Goal: Task Accomplishment & Management: Use online tool/utility

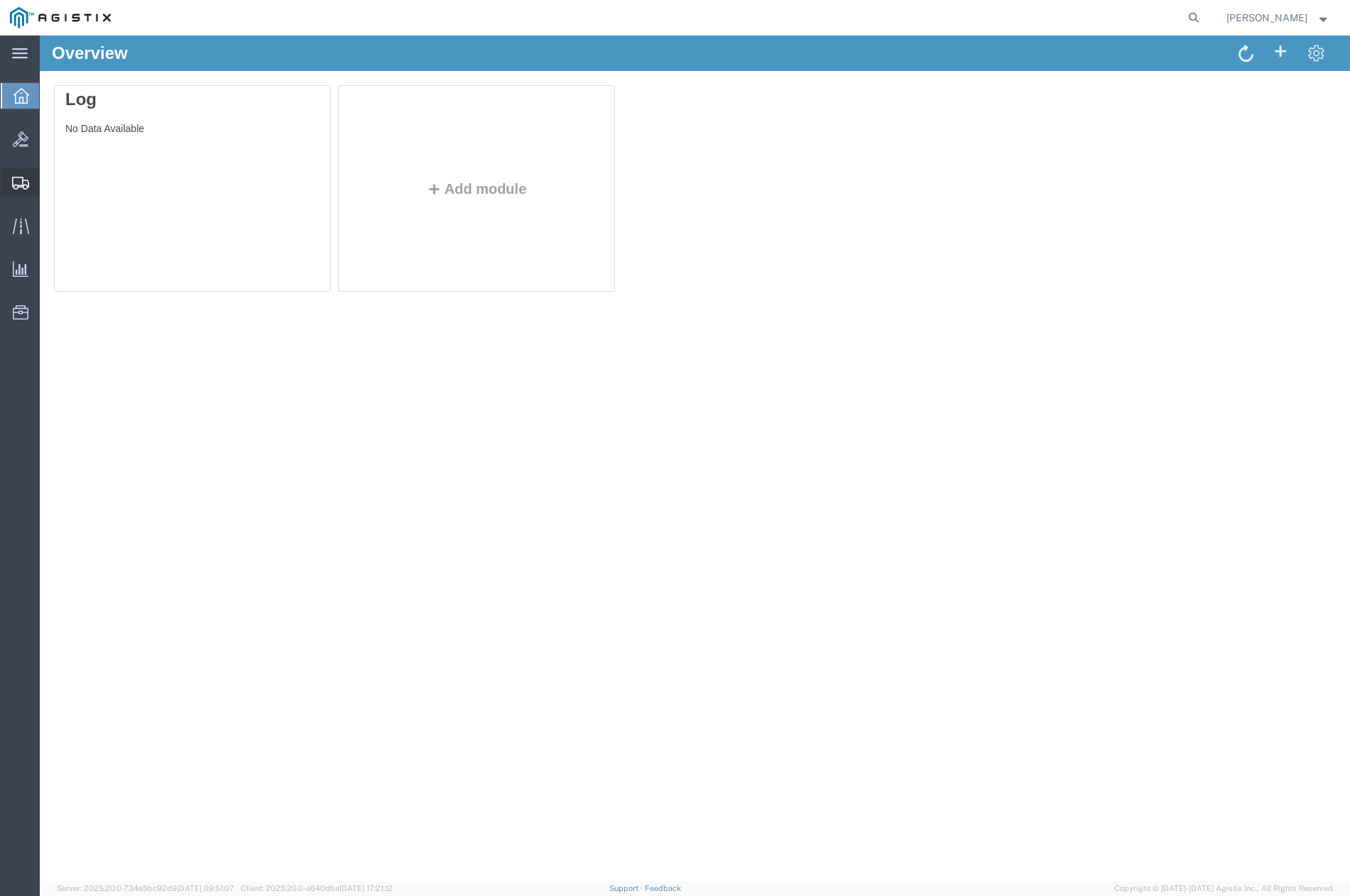
click at [49, 185] on span "Shipments" at bounding box center [44, 182] width 10 height 29
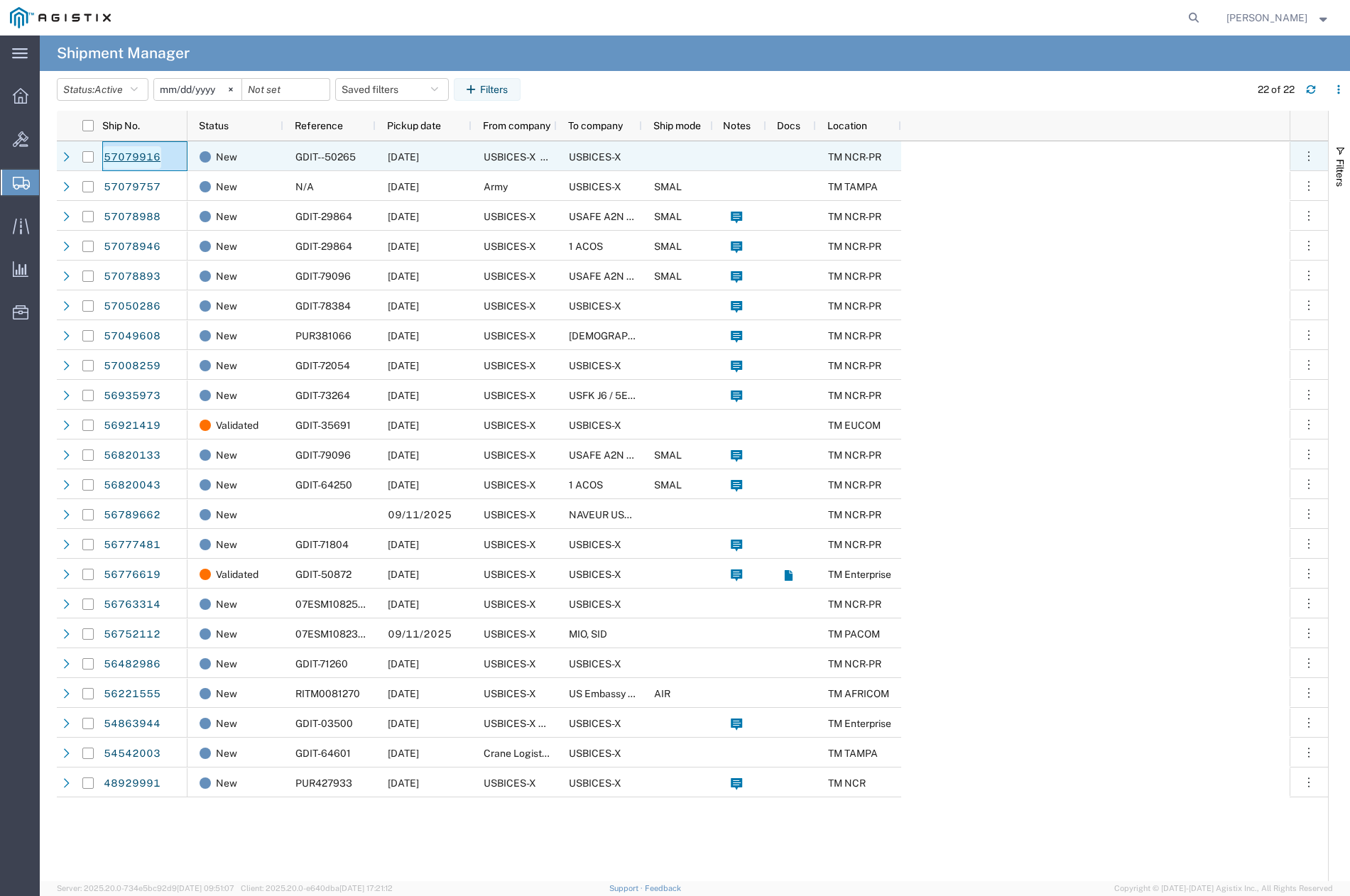
click at [137, 157] on link "57079916" at bounding box center [132, 157] width 59 height 23
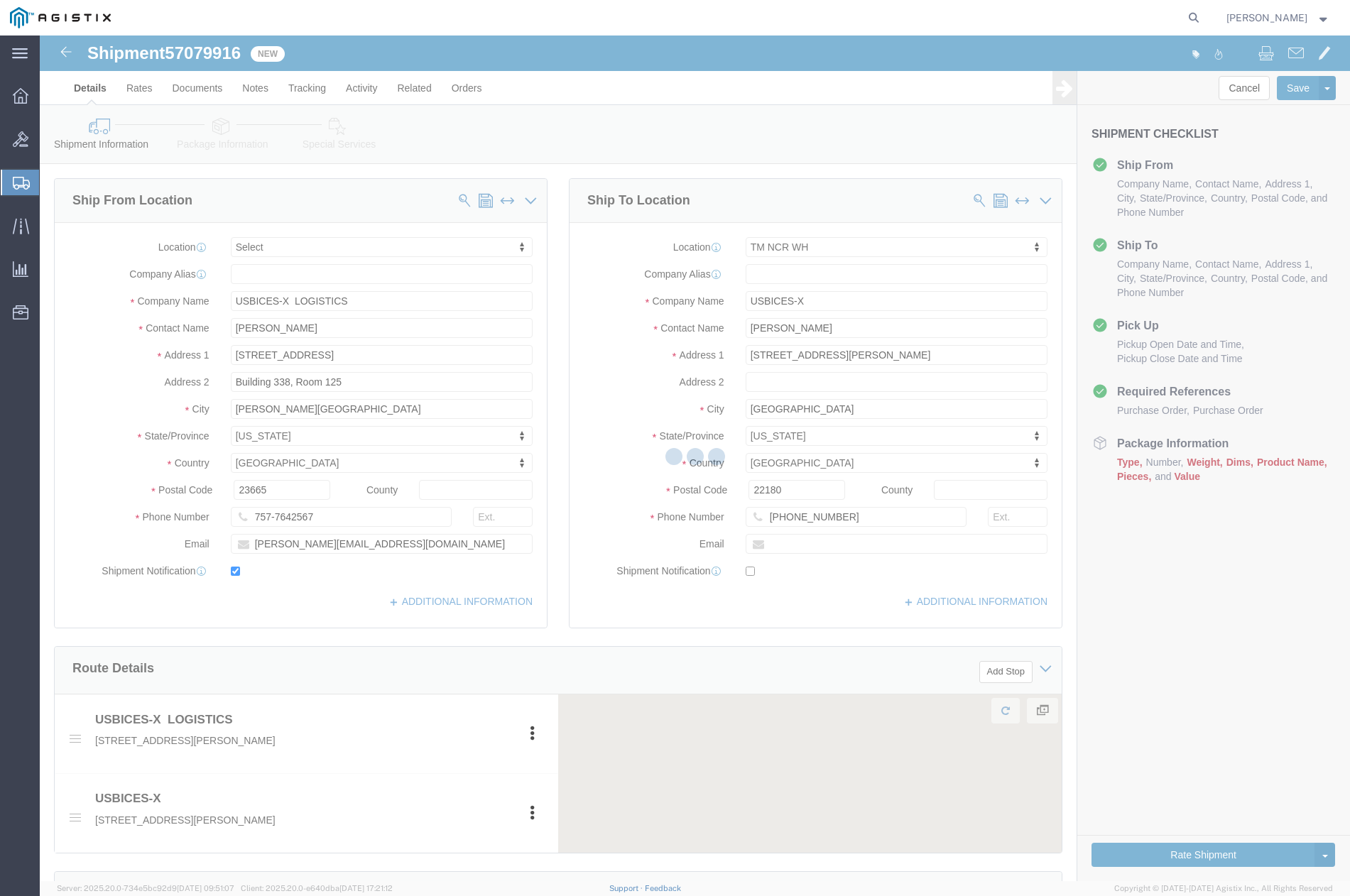
select select
select select "69651"
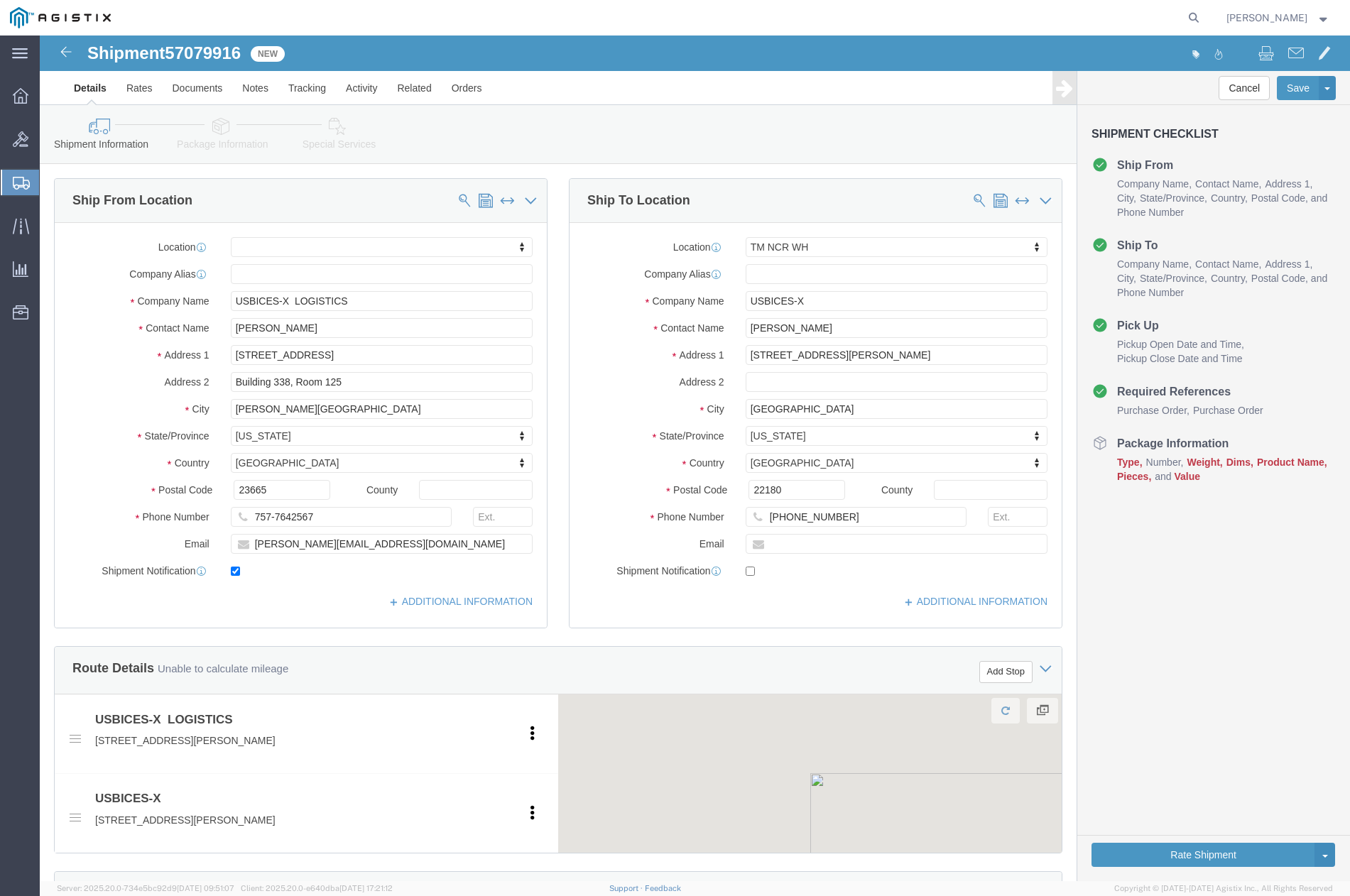
click div "Oct 10 2025 11:00 AM"
click button "Apply"
click div "[DATE] 3:00 PM"
click button "Apply"
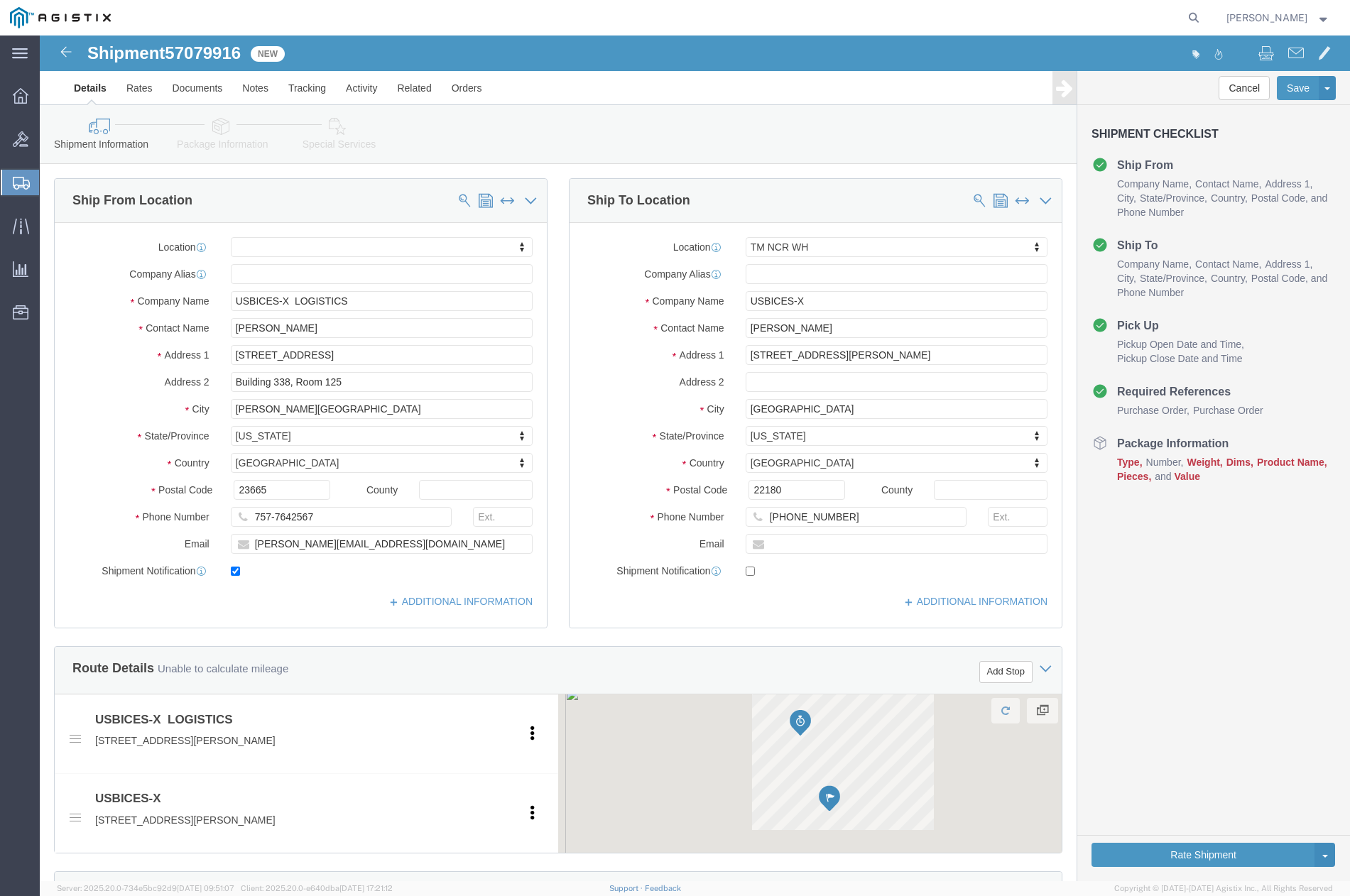
scroll to position [496, 0]
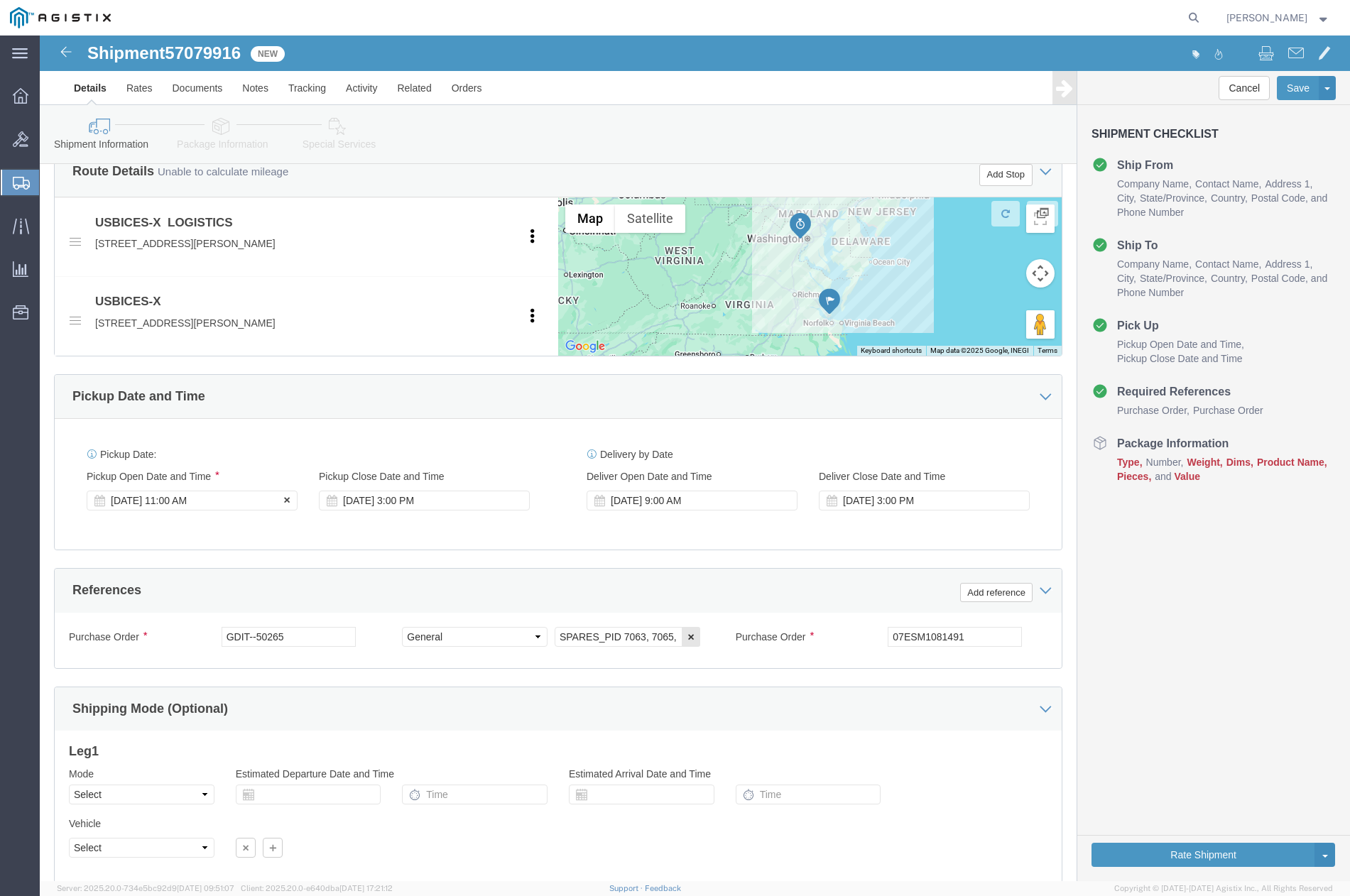
click div "[DATE] 11:00 AM"
click div "Pickup Date: Pickup Start Date Pickup Start Time Pickup Open Date and Time Oct …"
click button "Continue"
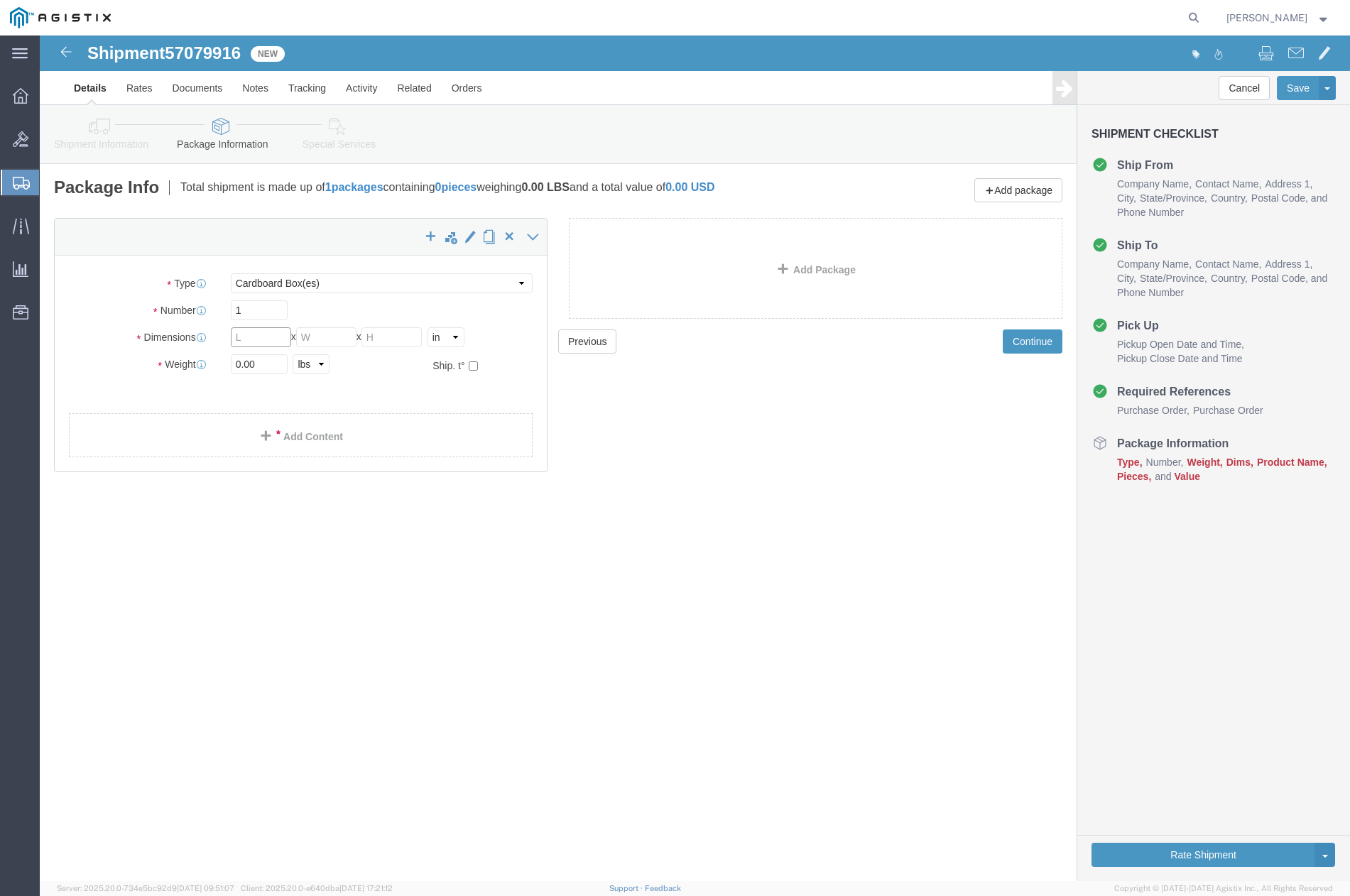
click input "text"
type input "36"
type input "24"
type input "10"
drag, startPoint x: 225, startPoint y: 328, endPoint x: 163, endPoint y: 329, distance: 62.0
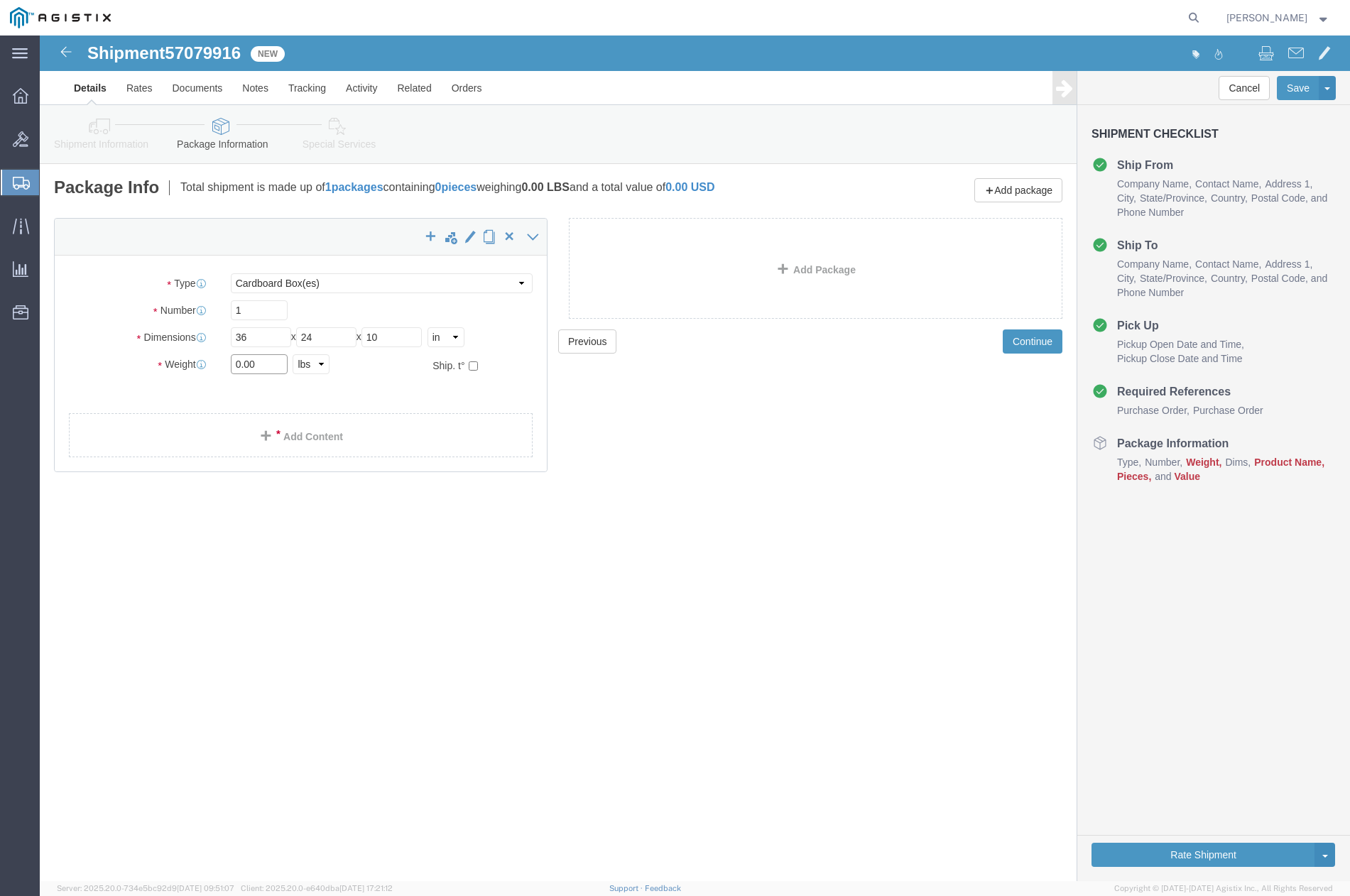
click div "Weight 0.00 Select kgs lbs Ship. t°"
type input "60"
click link "Add Content"
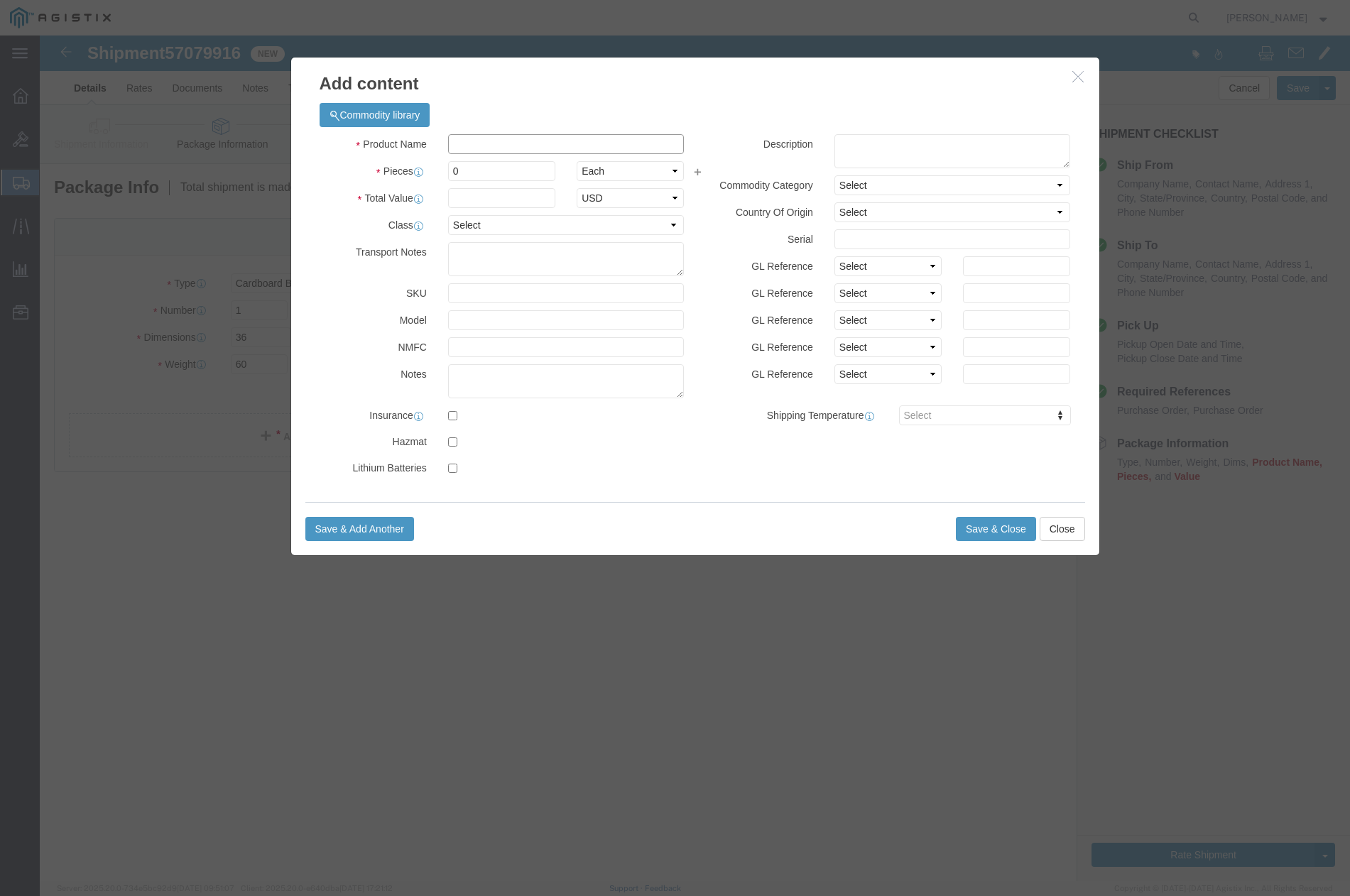
click input "text"
type input "th"
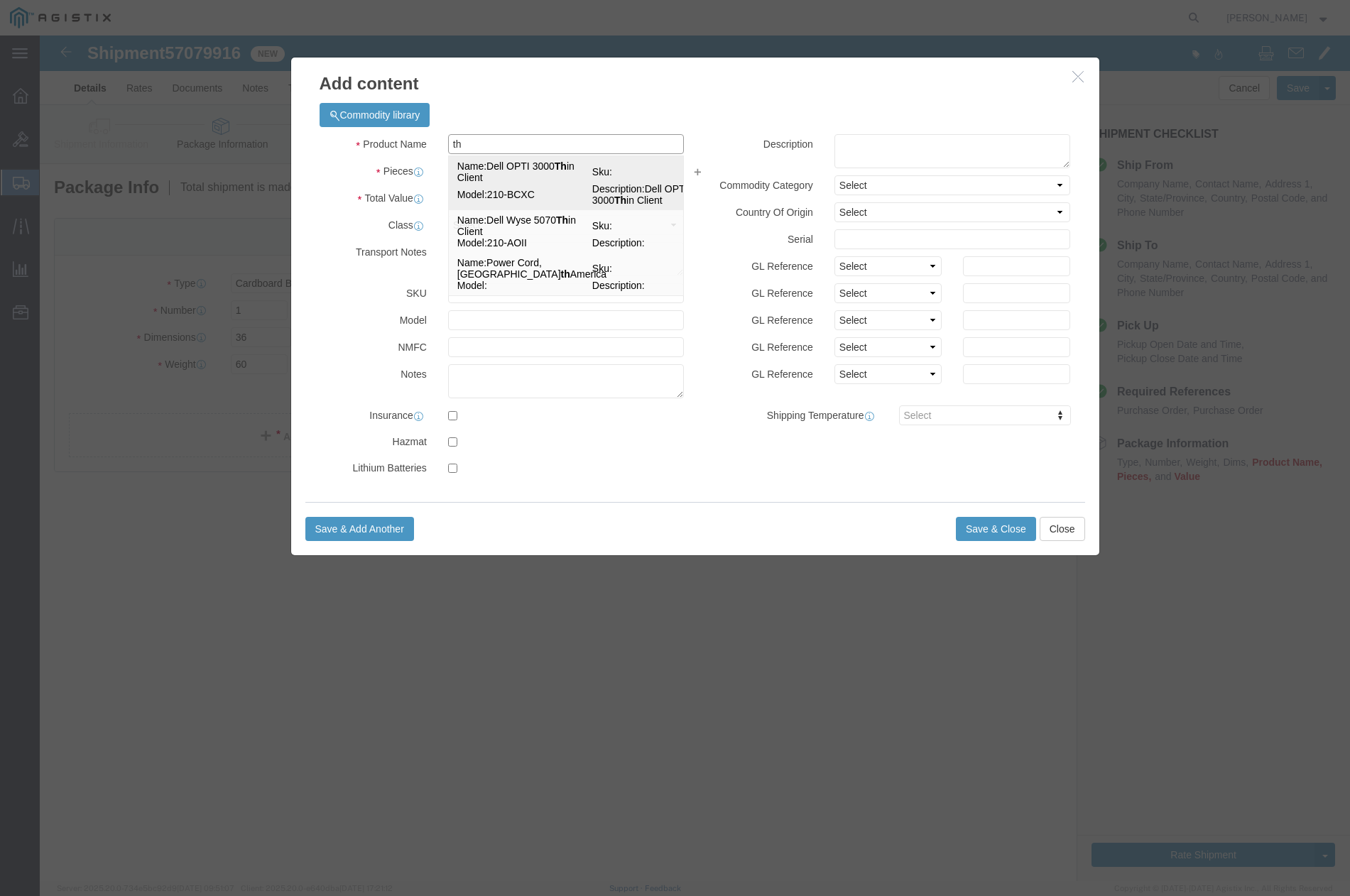
click td "Name: Dell OPTI 3000 Th in Client"
type input "1"
select select "USD"
select select "92.5"
type textarea "Asset Tag:"
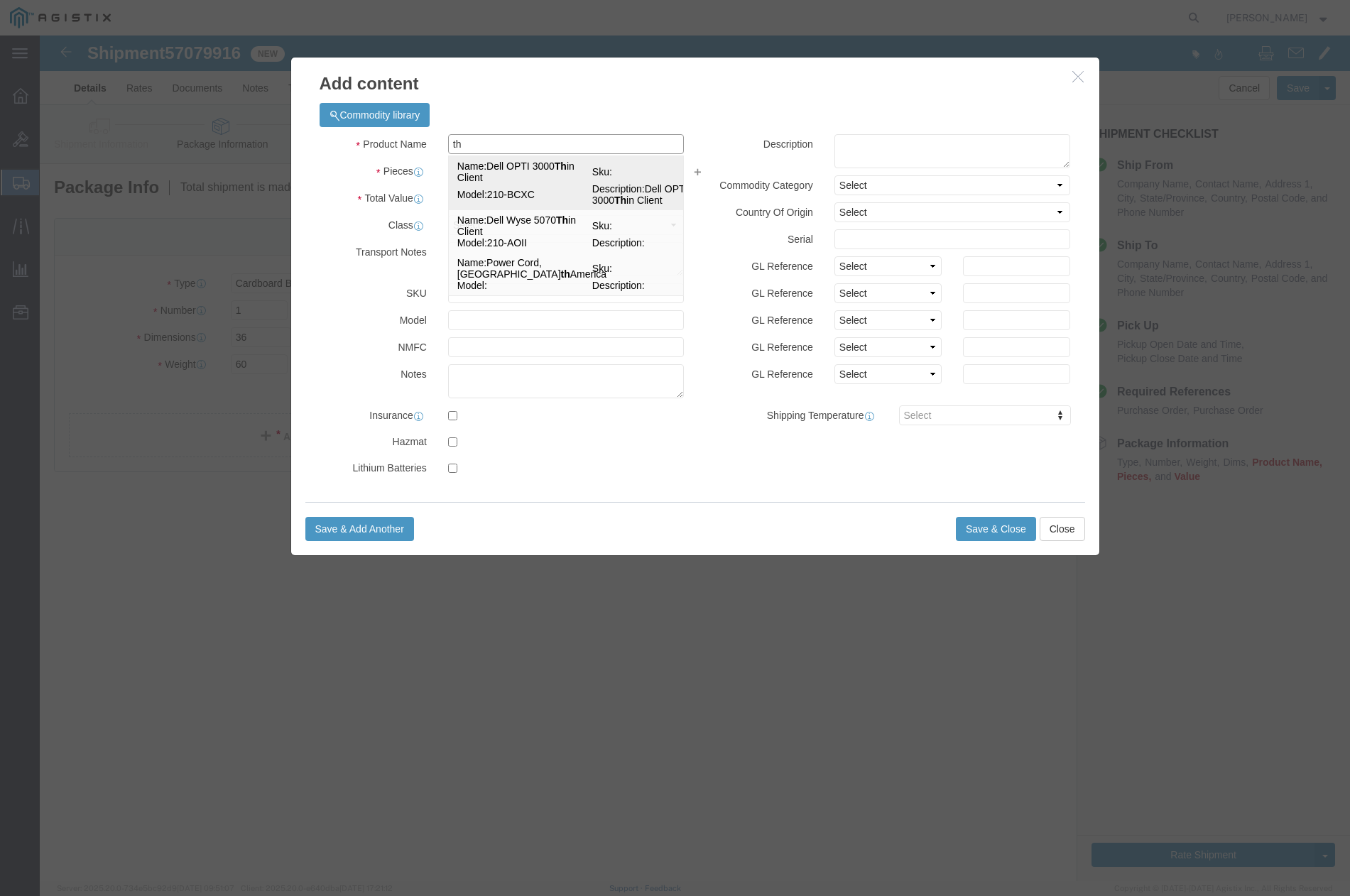
type input "Dell OPTI 3000 Thin Client"
type input "210-BCXC"
type textarea "Dell OPTI 3000 Thin Client"
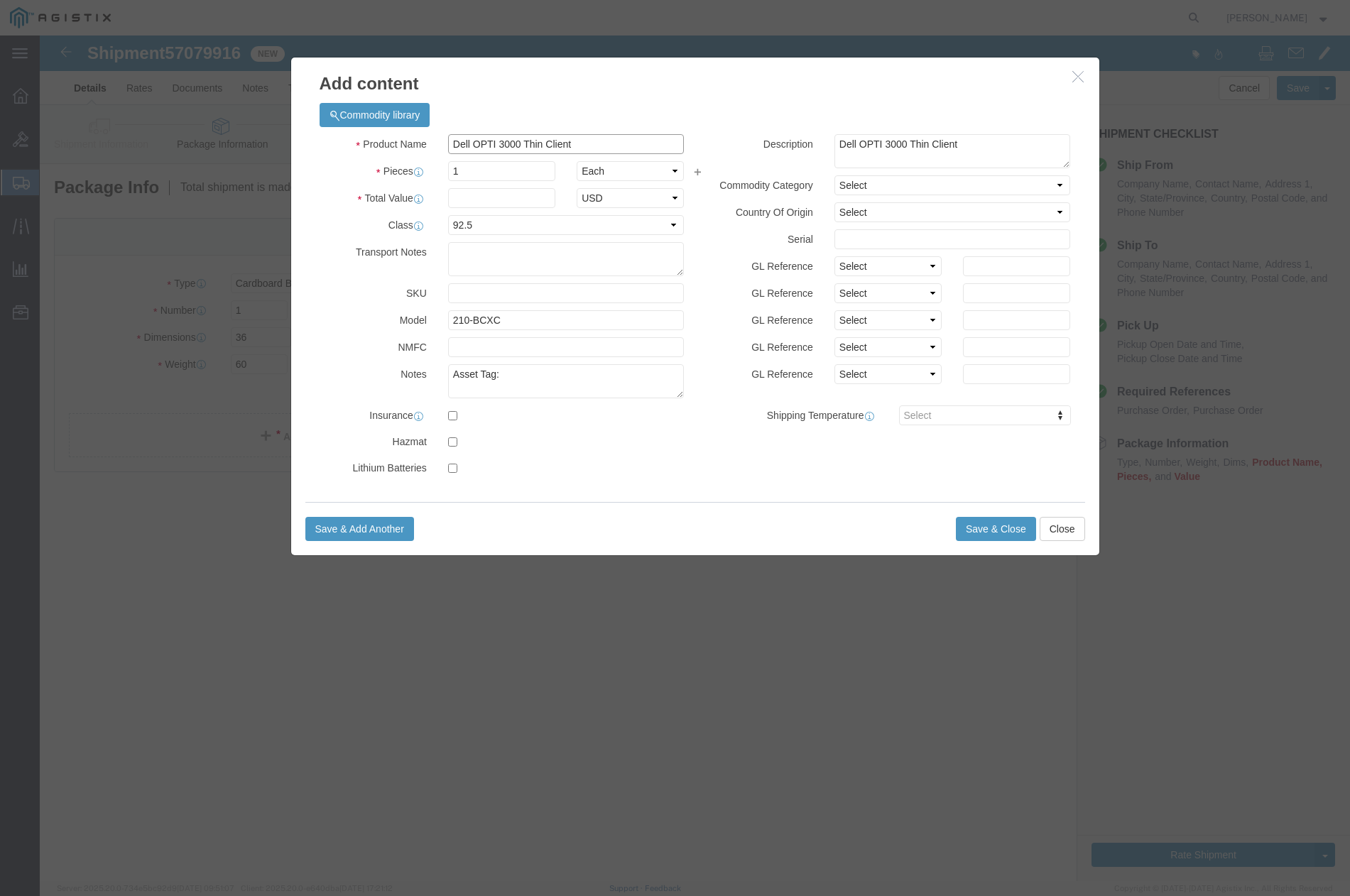
type input "Dell OPTI 3000 Thin Client"
click input "1"
type input "4"
click textarea
click input "text"
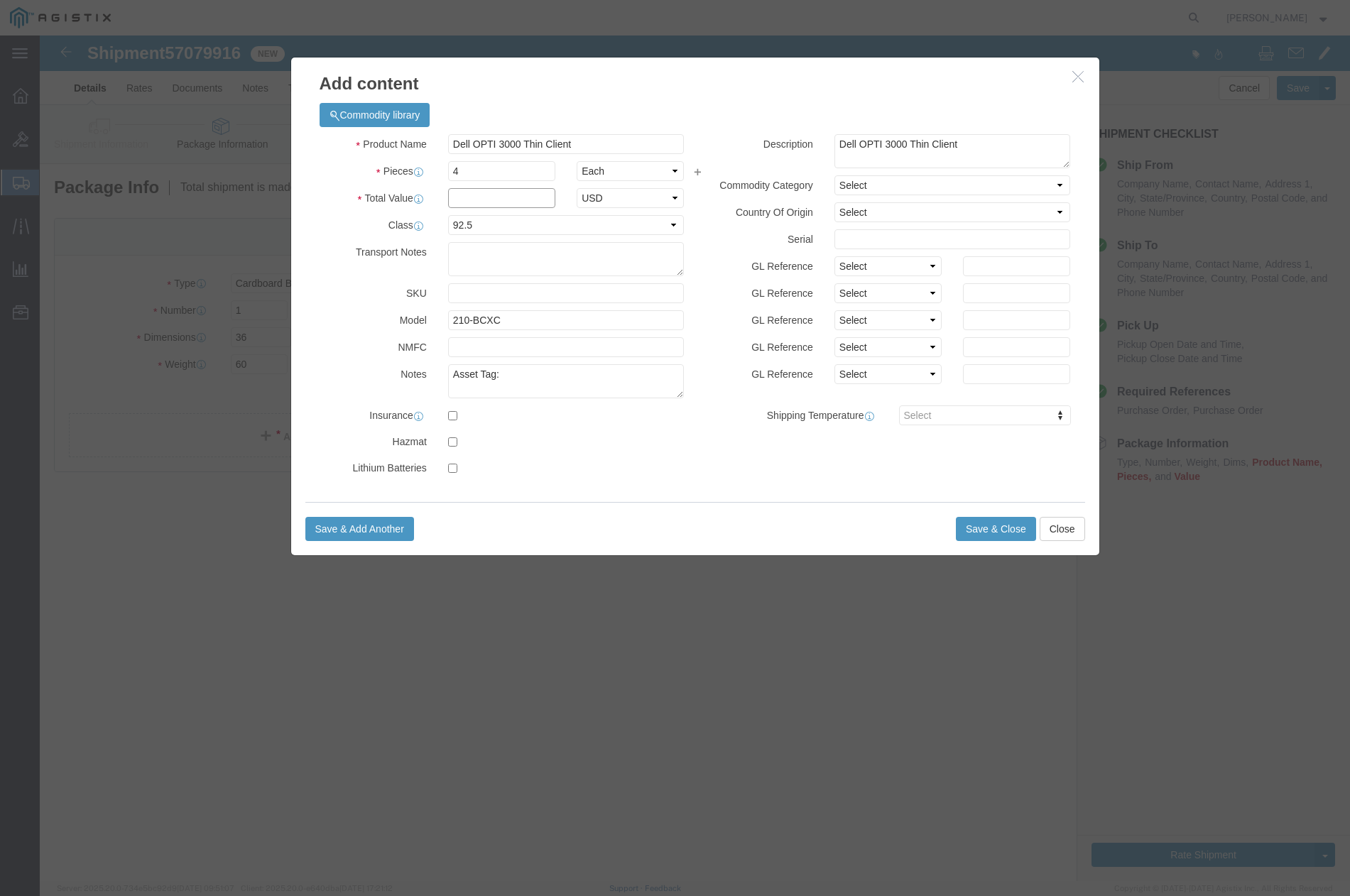
type input "6"
type input "3682.12"
click textarea
click textarea "Asset Tag:"
type textarea "Asset Tag: 094509, 094531, 094523, 094513"
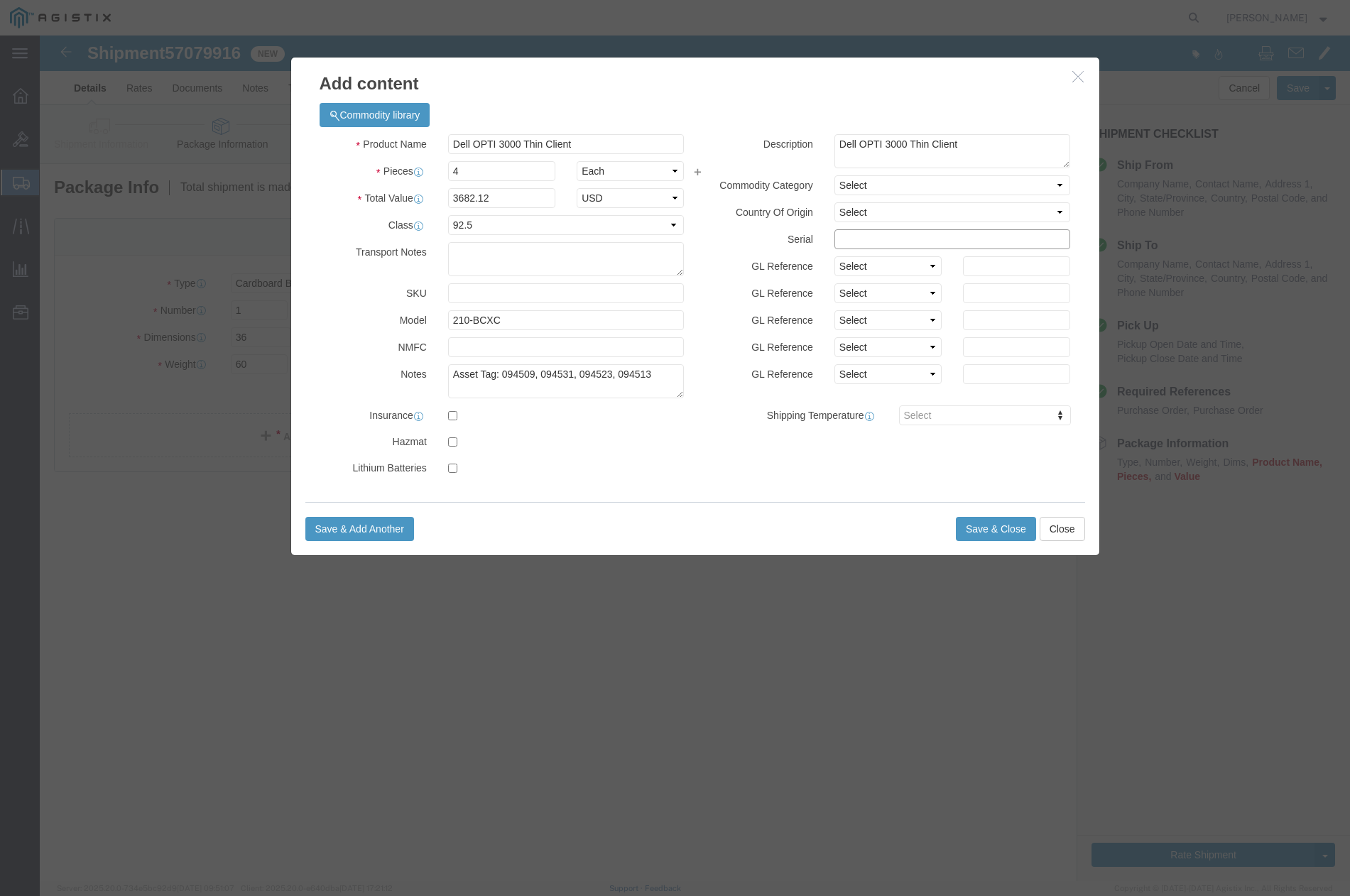
click input "text"
paste input "H2PQ724"
type input "H2PQ724"
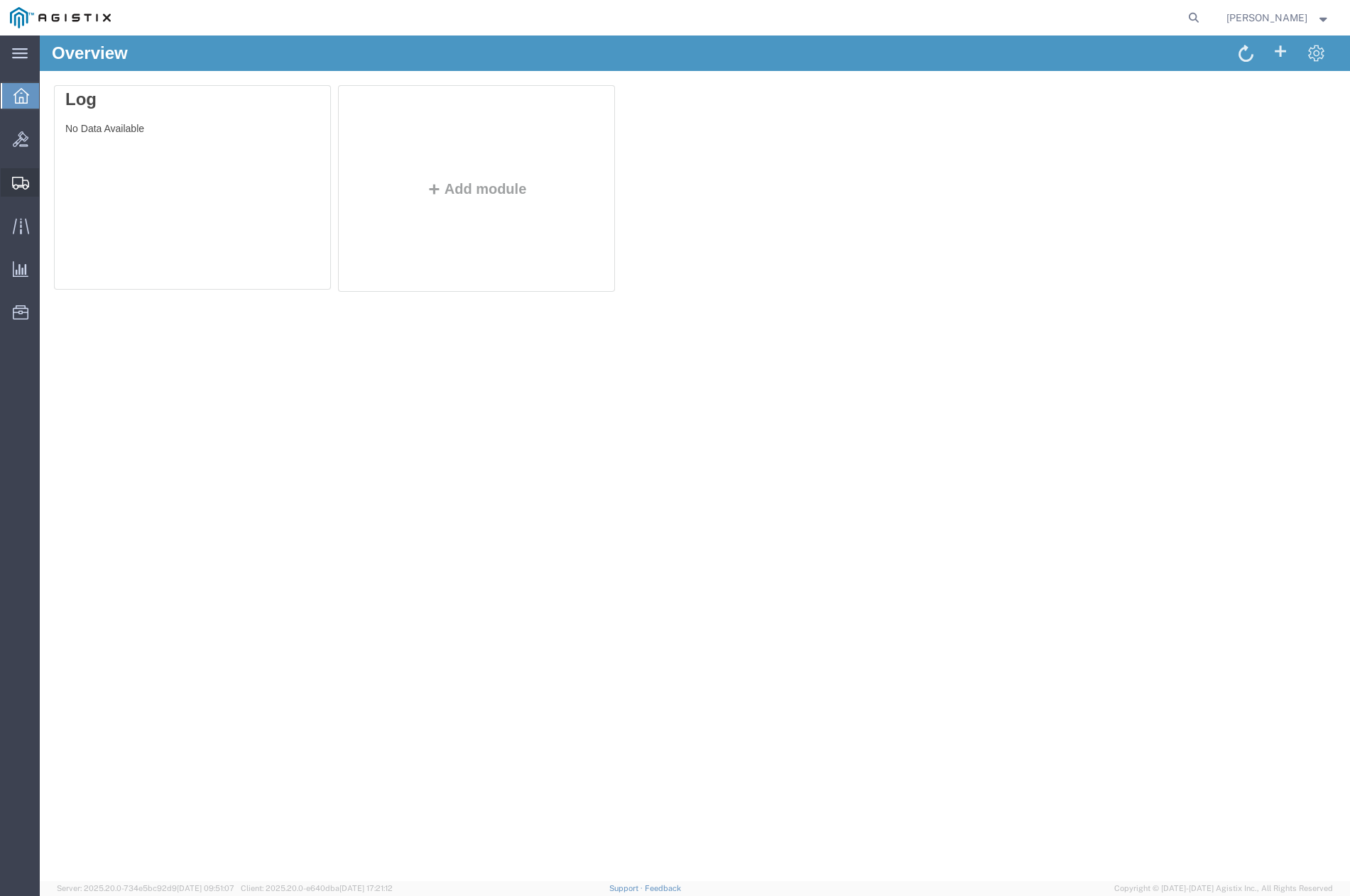
click at [49, 182] on span "Shipments" at bounding box center [44, 182] width 10 height 29
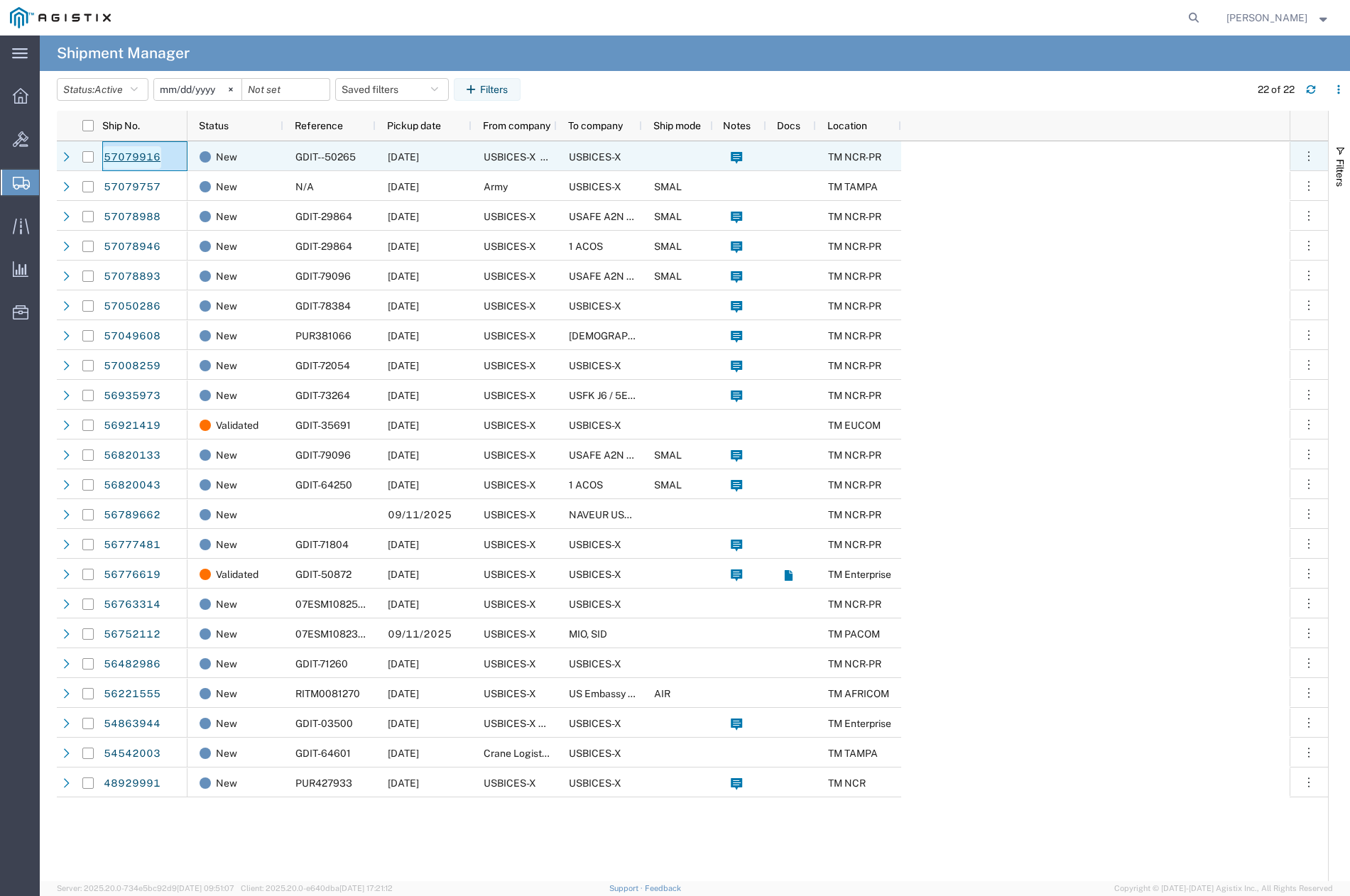
click at [116, 157] on link "57079916" at bounding box center [132, 157] width 59 height 23
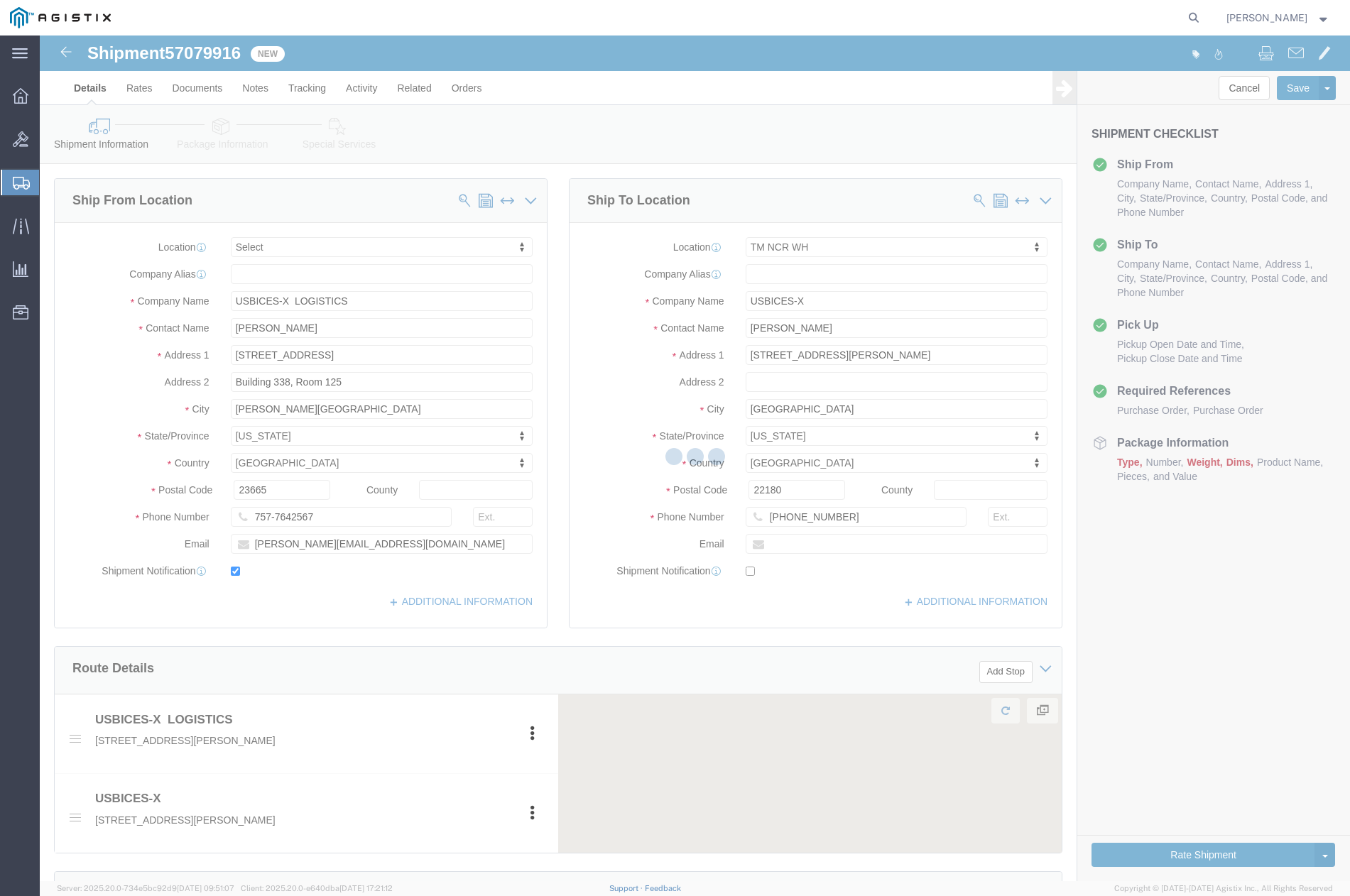
select select
select select "69651"
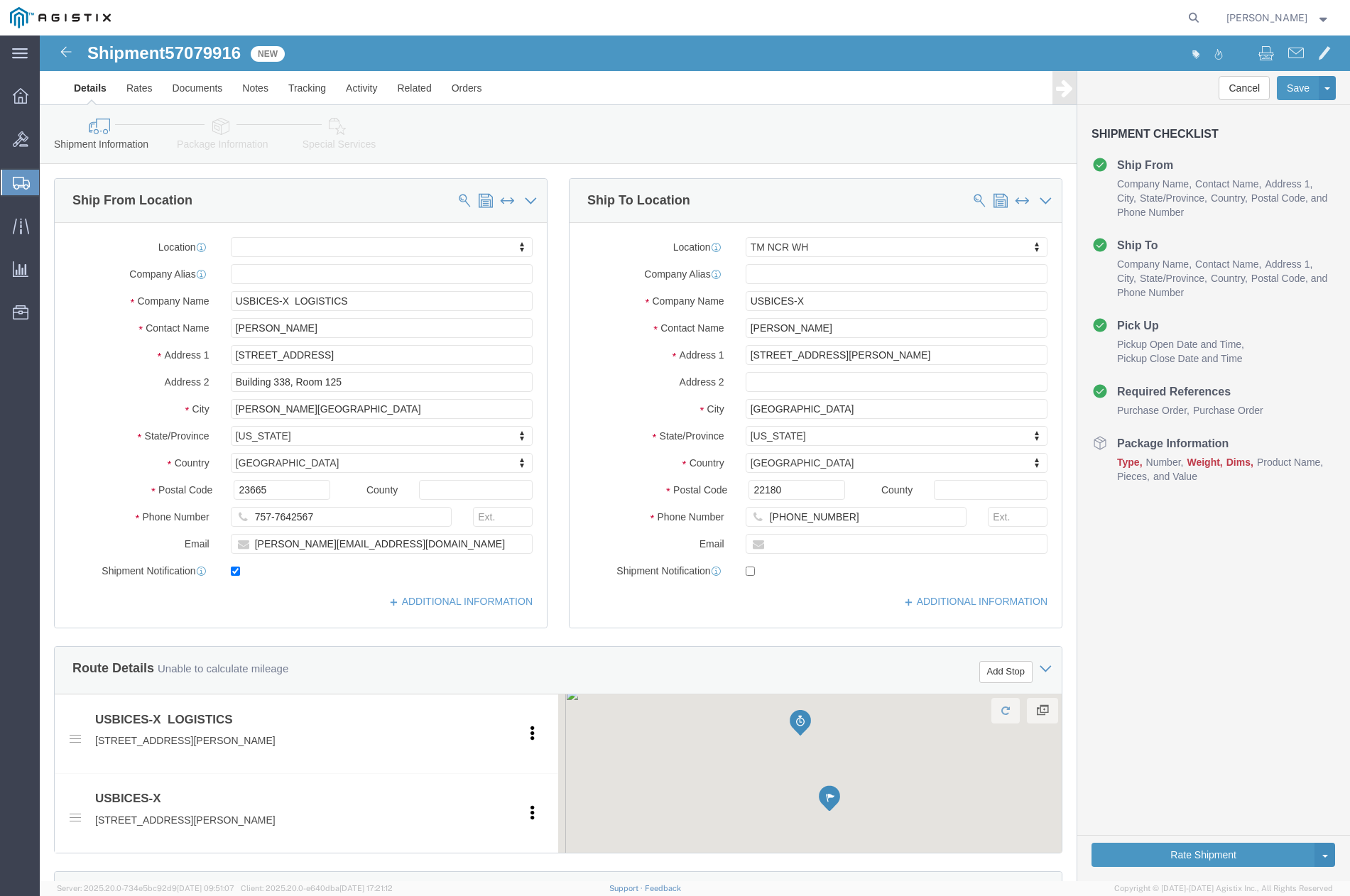
click button "Continue"
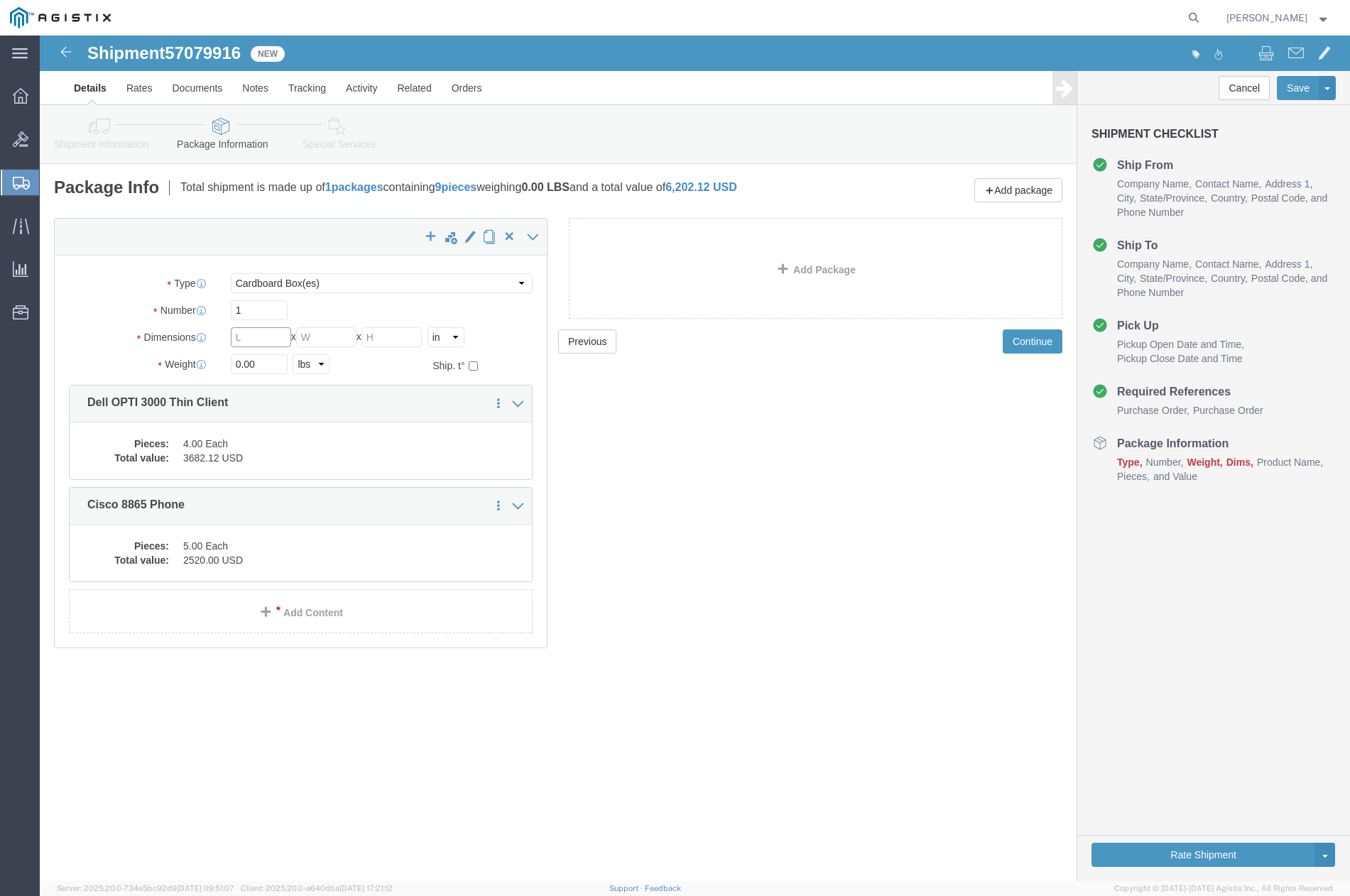
click input "text"
type input "36"
type input "24"
type input "10"
click input "0.00"
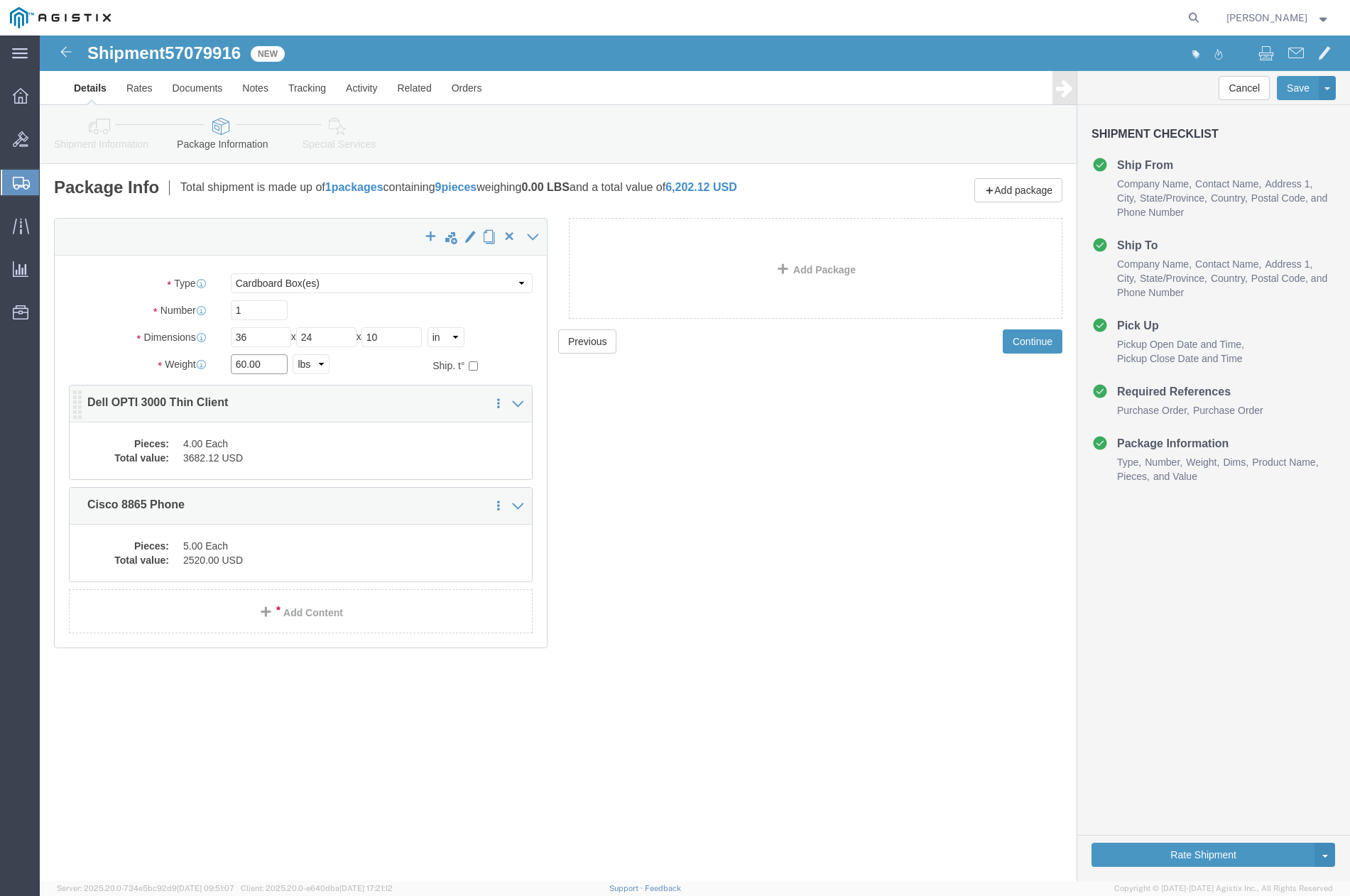
type input "60.00"
click dd "3682.12 USD"
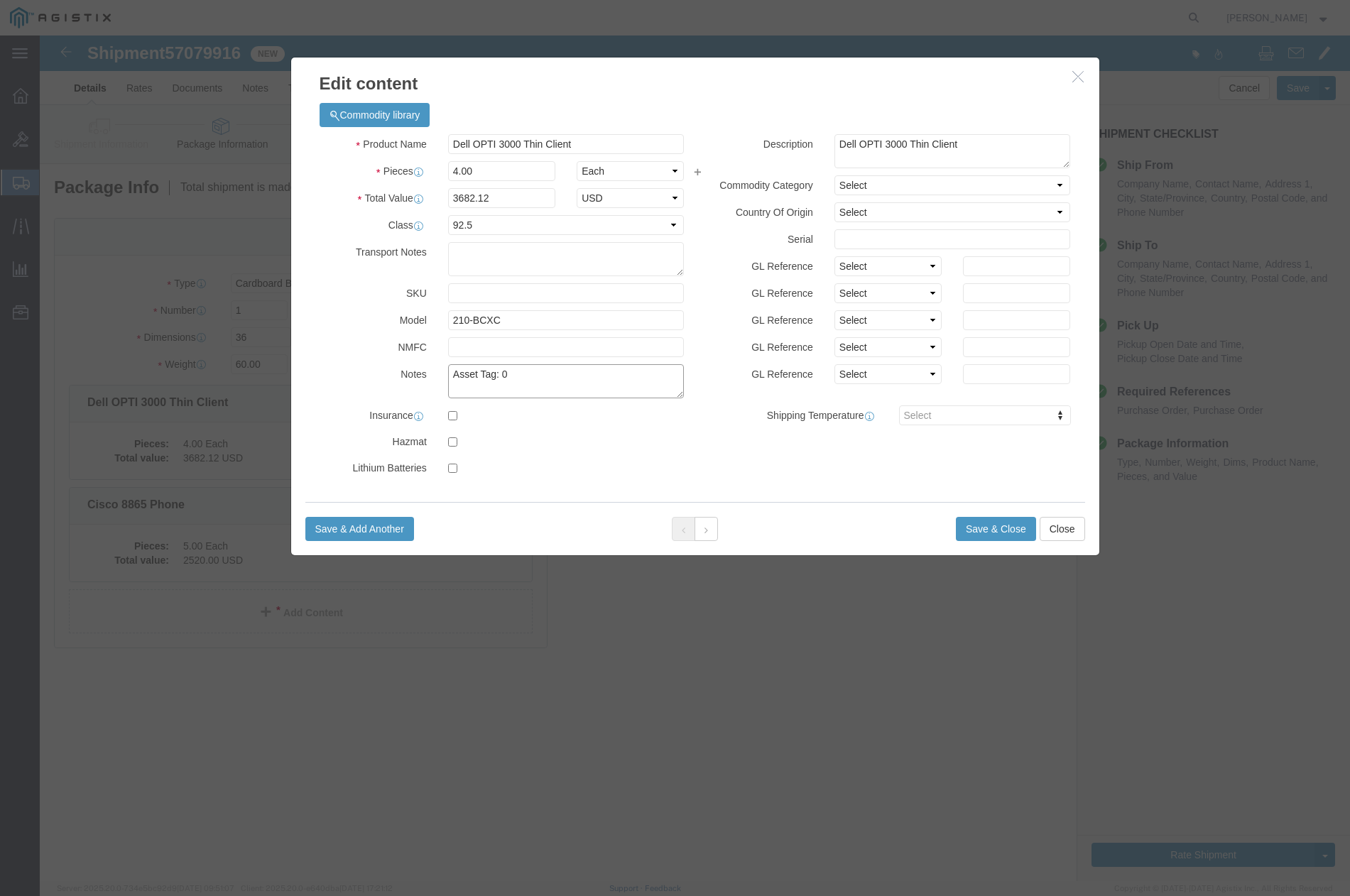
click textarea "Asset Tag: 0"
type textarea "Asset Tag: 094509, 094531, 094523, 094513"
click input "text"
click input "H2PQ724,"
click input "H2PQ724, 14PQ724,"
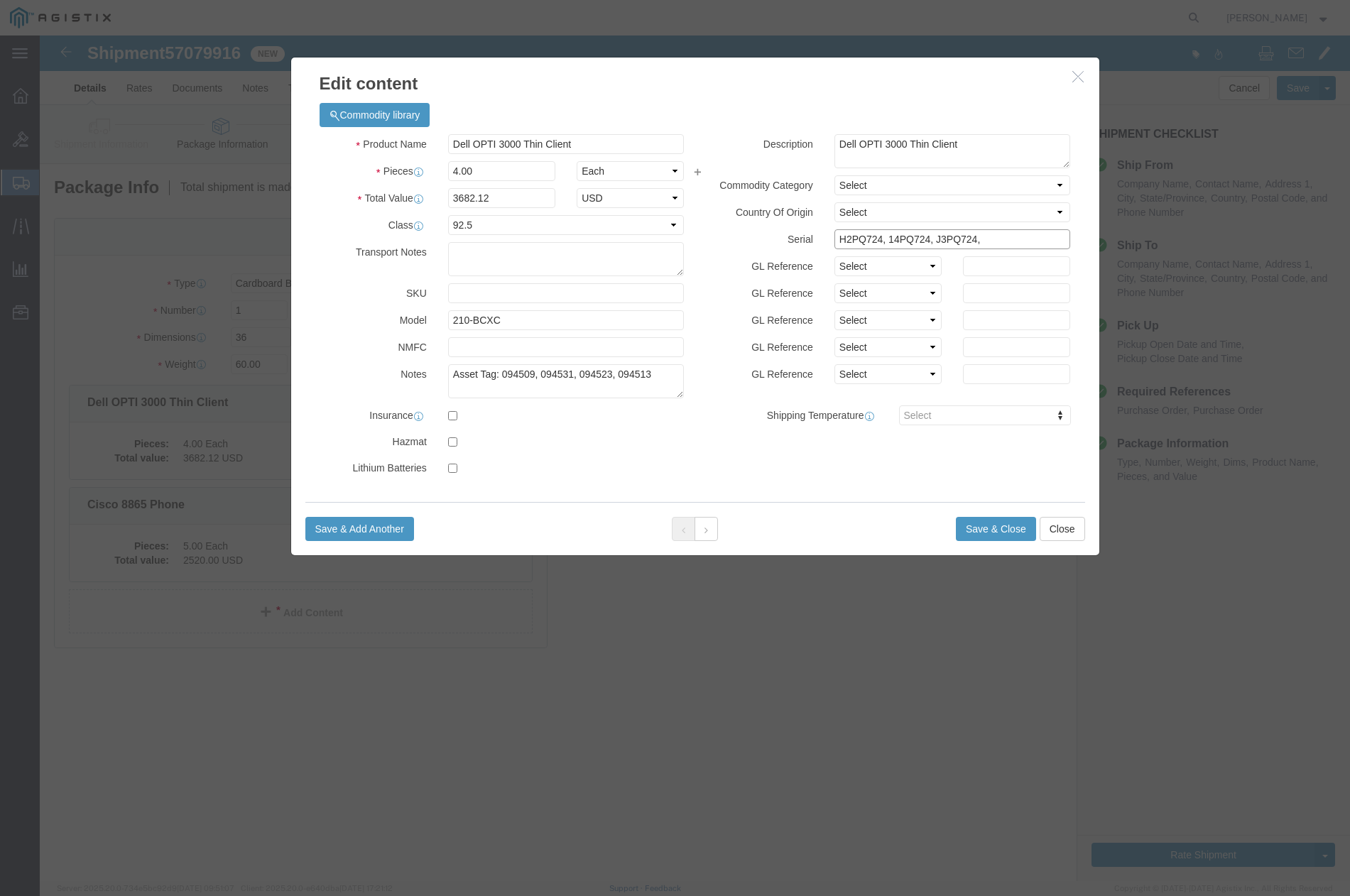
click input "H2PQ724, 14PQ724, J3PQ724,"
type input "H2PQ724, 14PQ724, J3PQ724, C1LQ724"
click button "Save & Close"
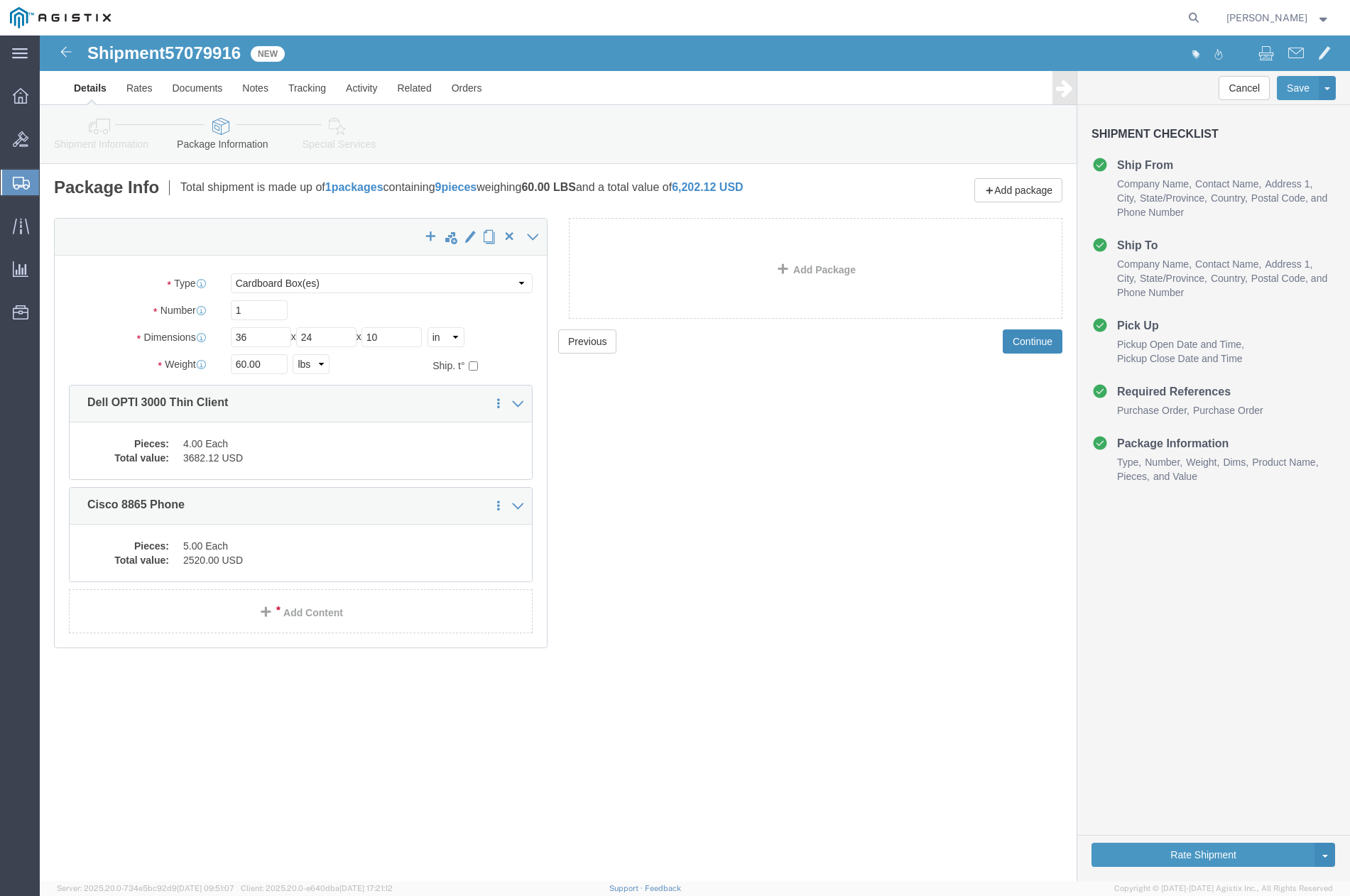
click button "Continue"
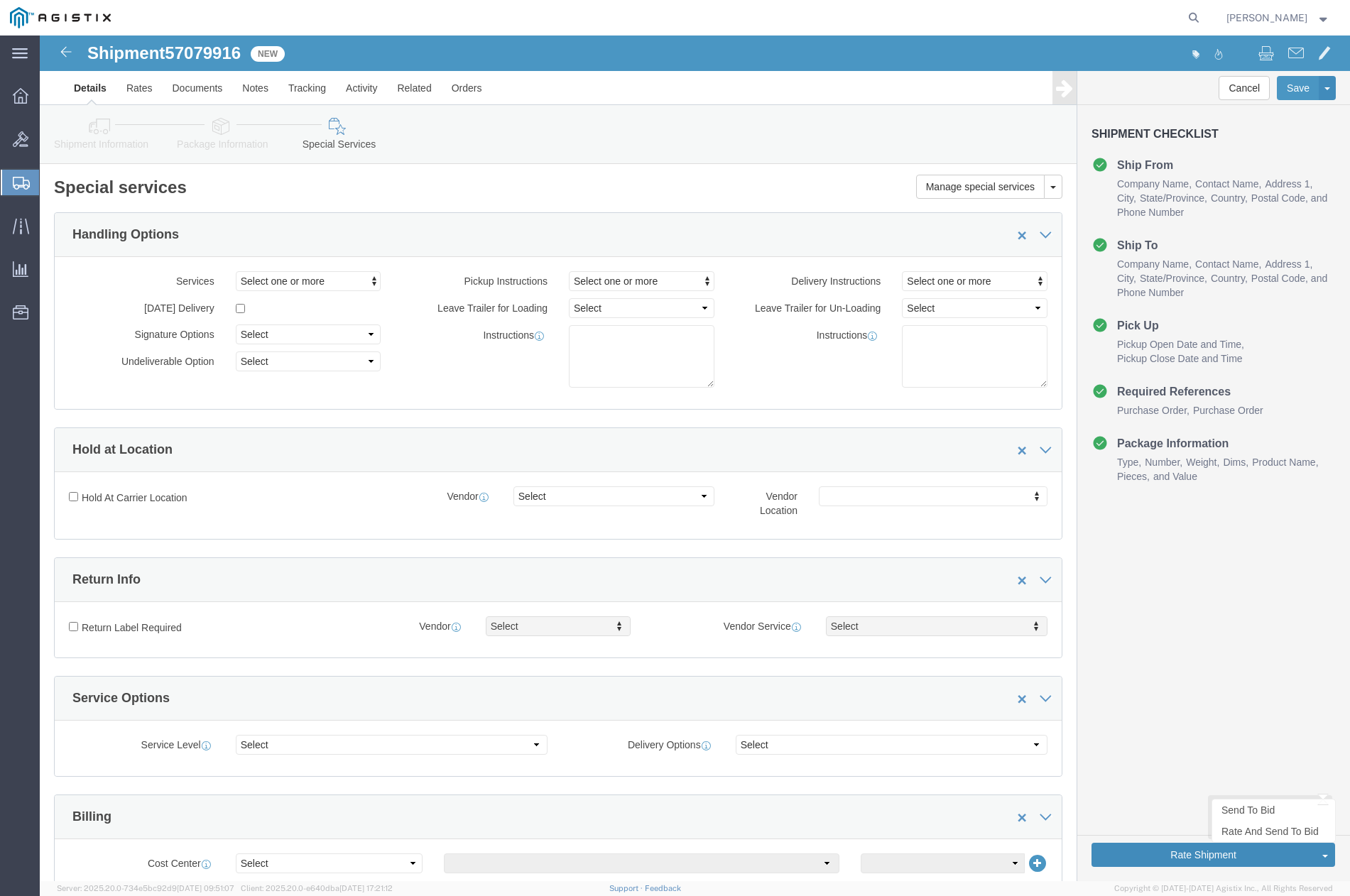
click button "Rate Shipment"
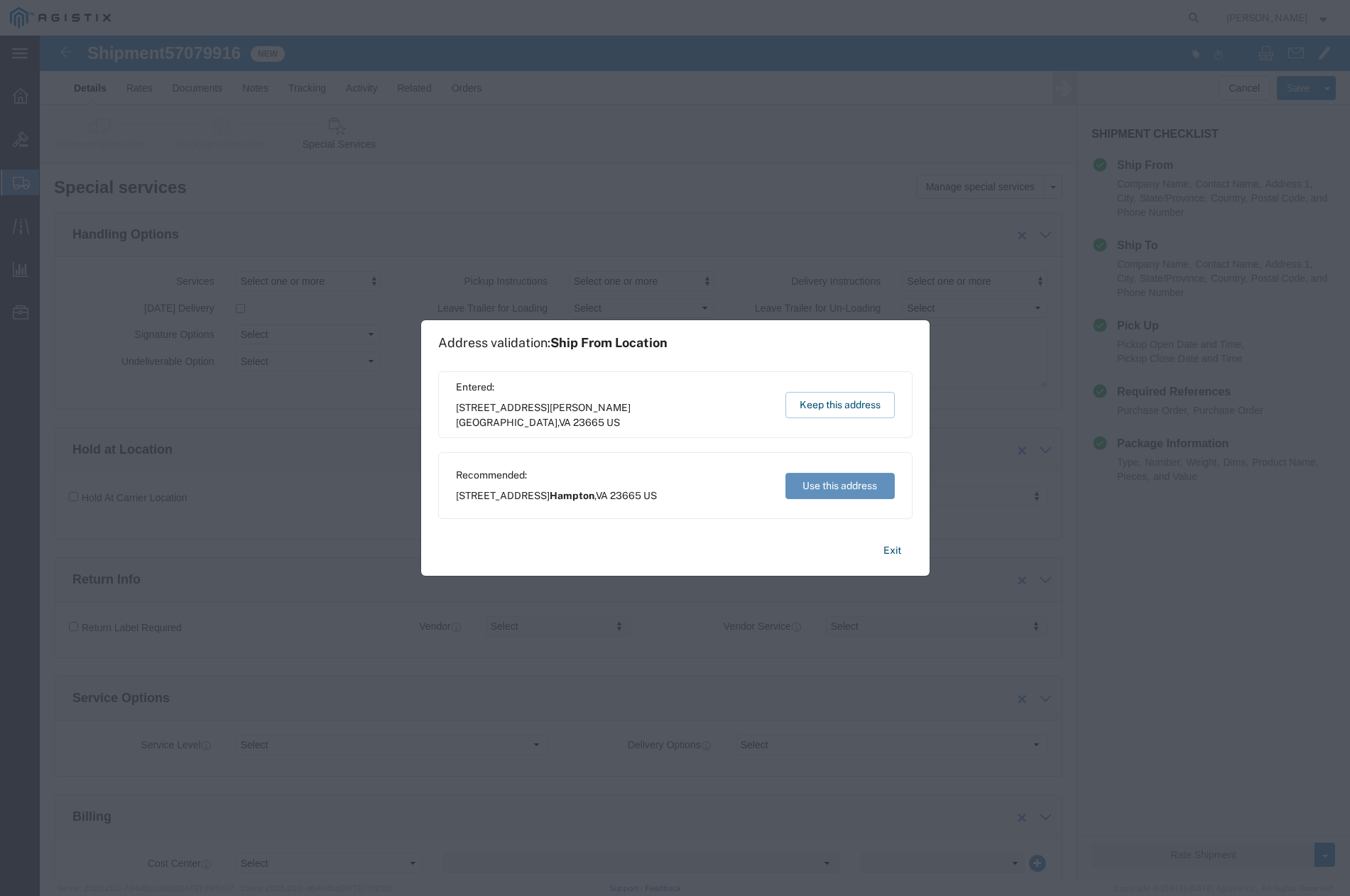
click at [845, 494] on button "Use this address" at bounding box center [841, 485] width 110 height 26
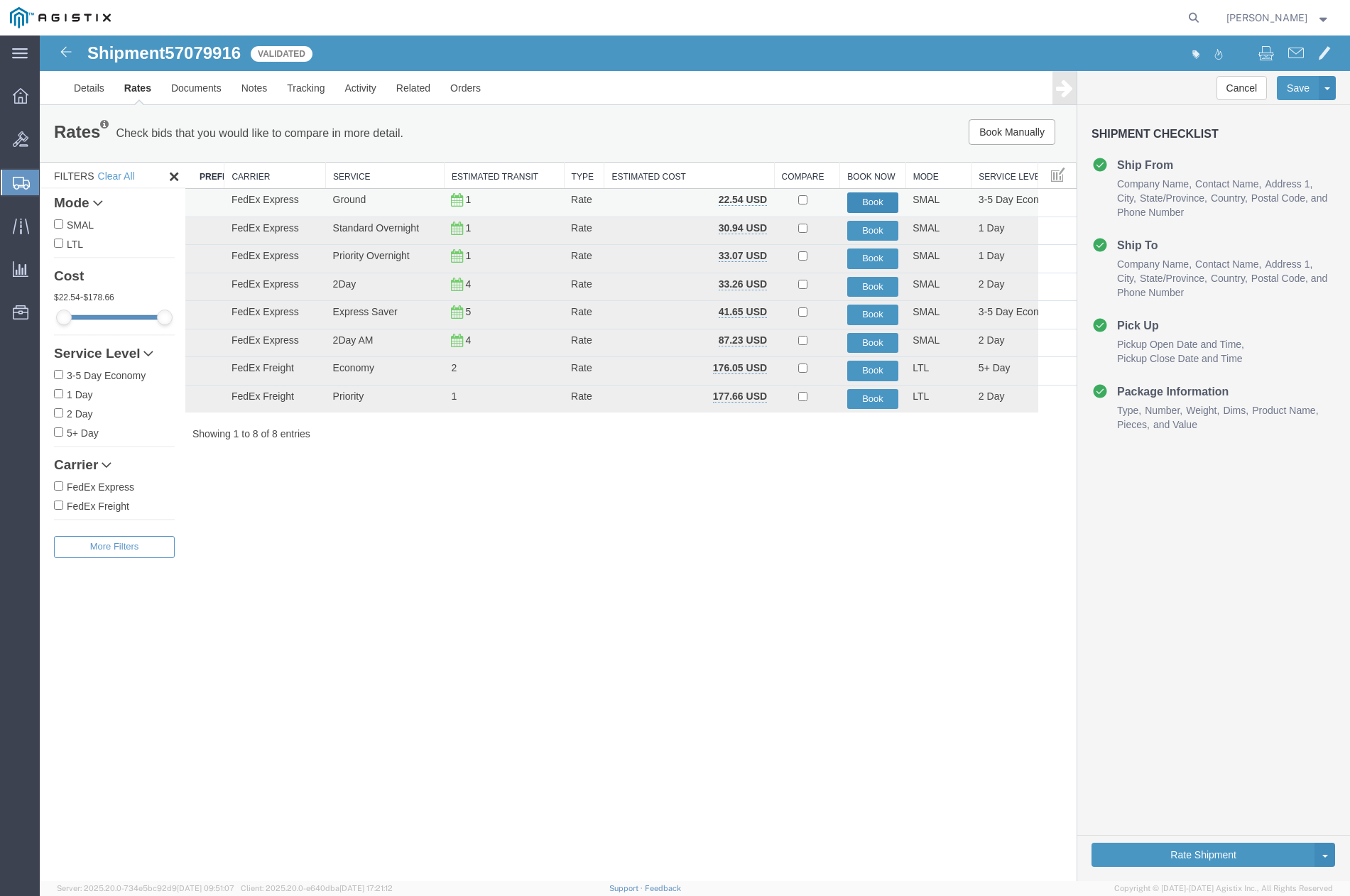
click at [871, 199] on button "Book" at bounding box center [873, 202] width 52 height 20
